Goal: Navigation & Orientation: Understand site structure

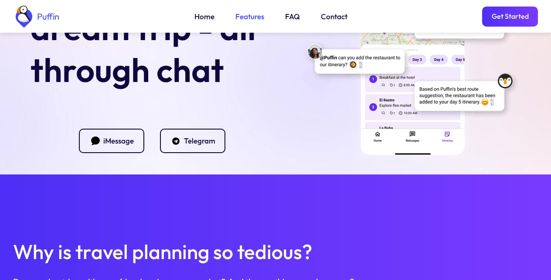
scroll to position [314, 0]
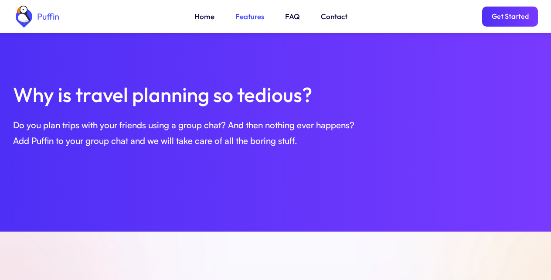
click at [270, 122] on div "Do you plan trips with your friends using a group chat? And then nothing ever h…" at bounding box center [275, 132] width 525 height 31
click at [507, 17] on link "Get Started" at bounding box center [510, 17] width 56 height 20
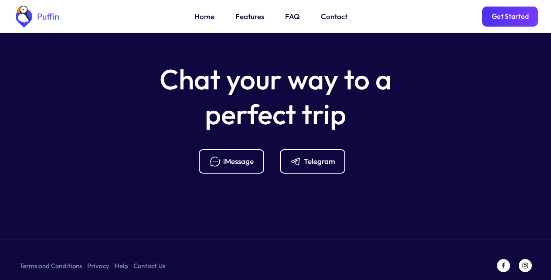
scroll to position [3461, 0]
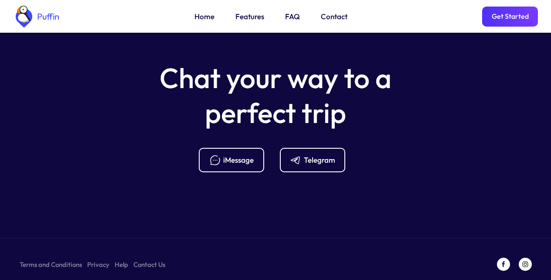
click at [247, 17] on link "Features" at bounding box center [249, 16] width 29 height 11
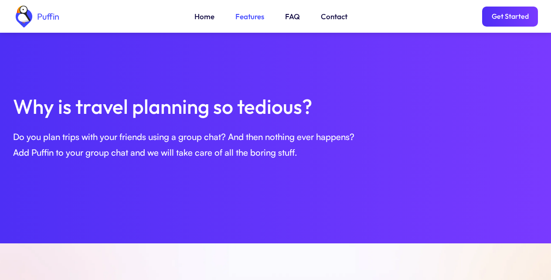
scroll to position [299, 0]
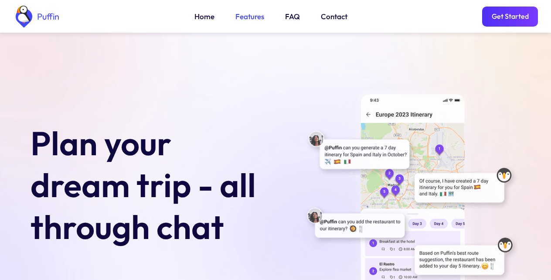
scroll to position [299, 0]
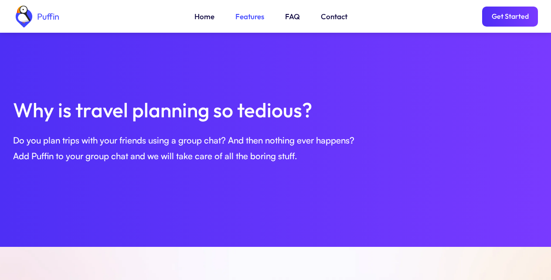
click at [326, 20] on link "Contact" at bounding box center [334, 16] width 27 height 11
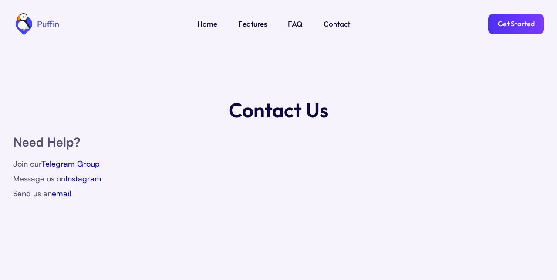
click at [204, 19] on link "Home" at bounding box center [207, 23] width 20 height 11
